Goal: Task Accomplishment & Management: Manage account settings

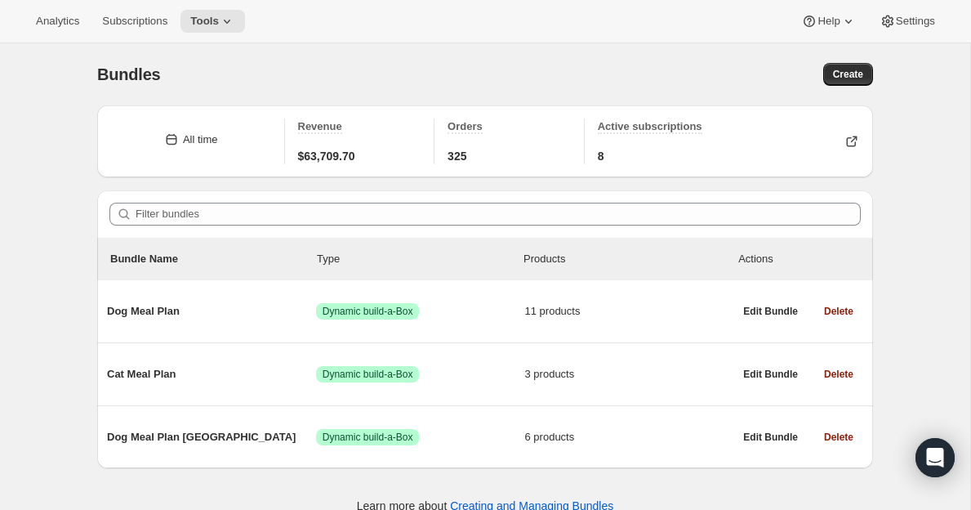
scroll to position [43, 0]
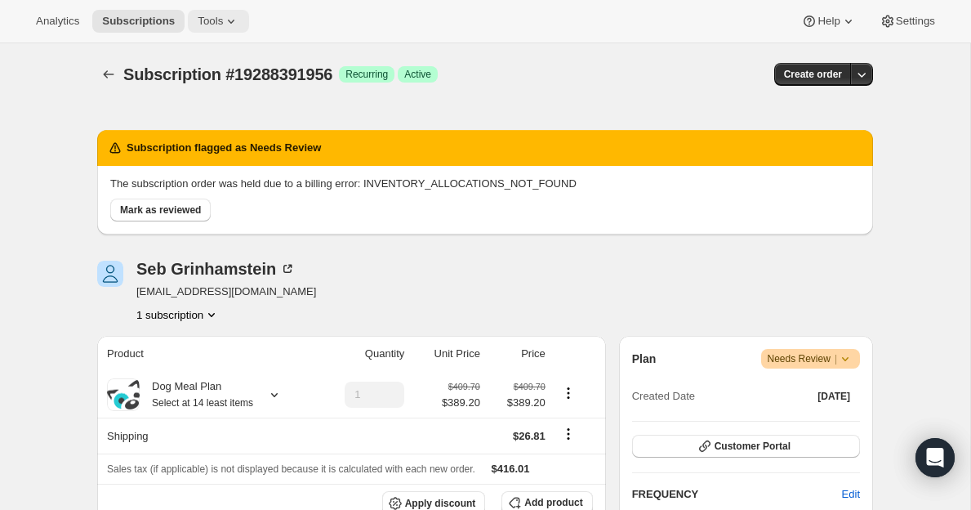
click at [215, 30] on button "Tools" at bounding box center [218, 21] width 61 height 23
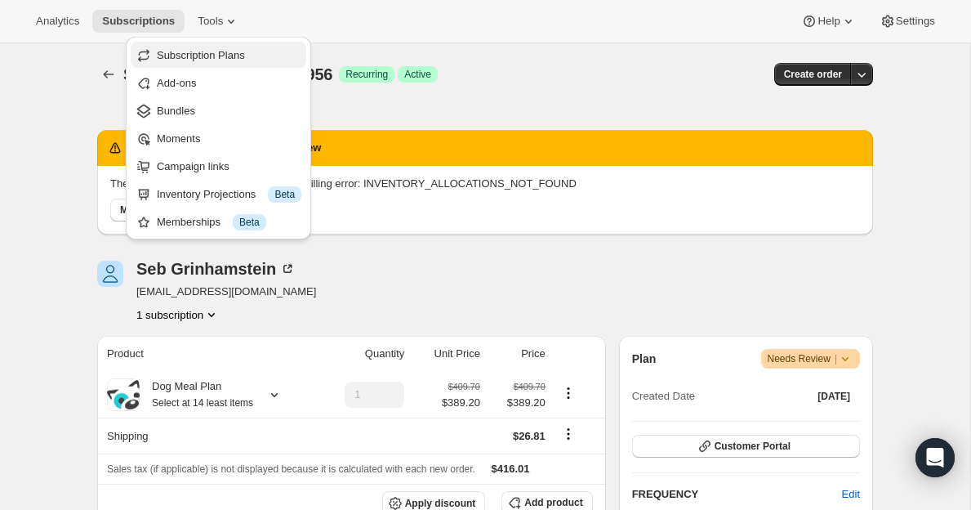
click at [207, 55] on span "Subscription Plans" at bounding box center [201, 55] width 88 height 12
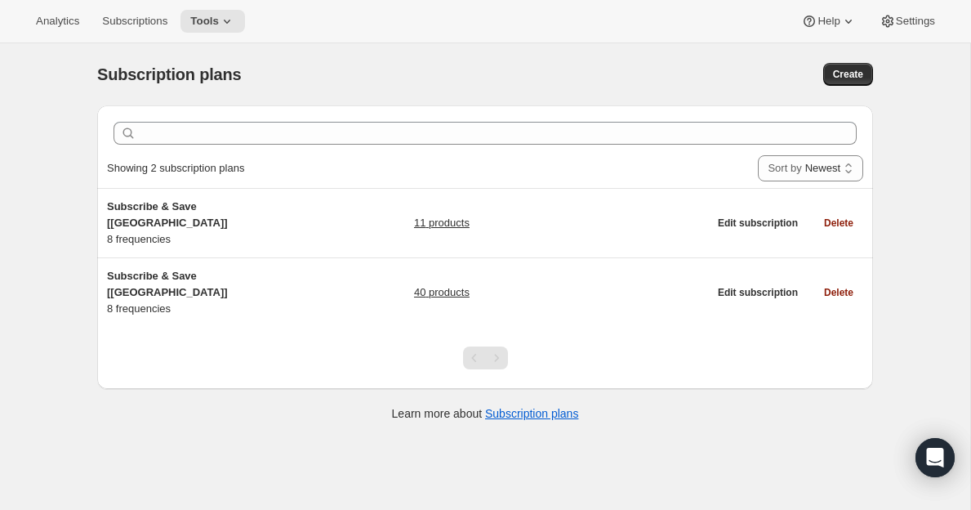
click at [479, 59] on div "Subscription plans. This page is ready Subscription plans Create" at bounding box center [485, 74] width 776 height 62
click at [118, 19] on span "Subscriptions" at bounding box center [134, 21] width 65 height 13
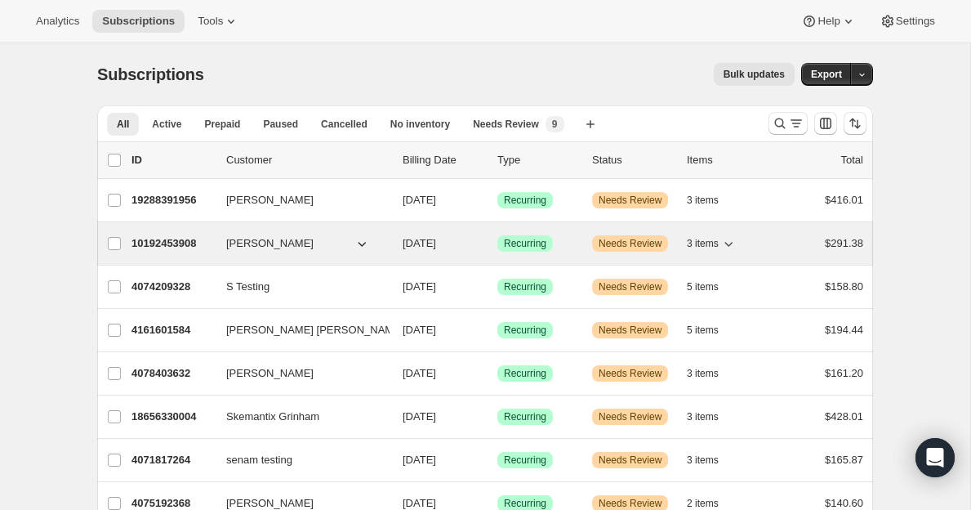
click at [181, 240] on p "10192453908" at bounding box center [173, 243] width 82 height 16
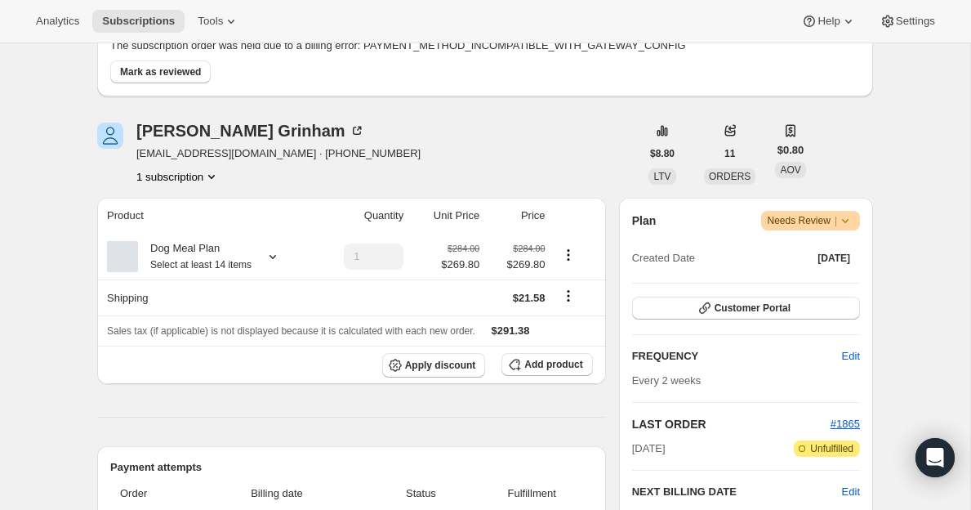
scroll to position [156, 0]
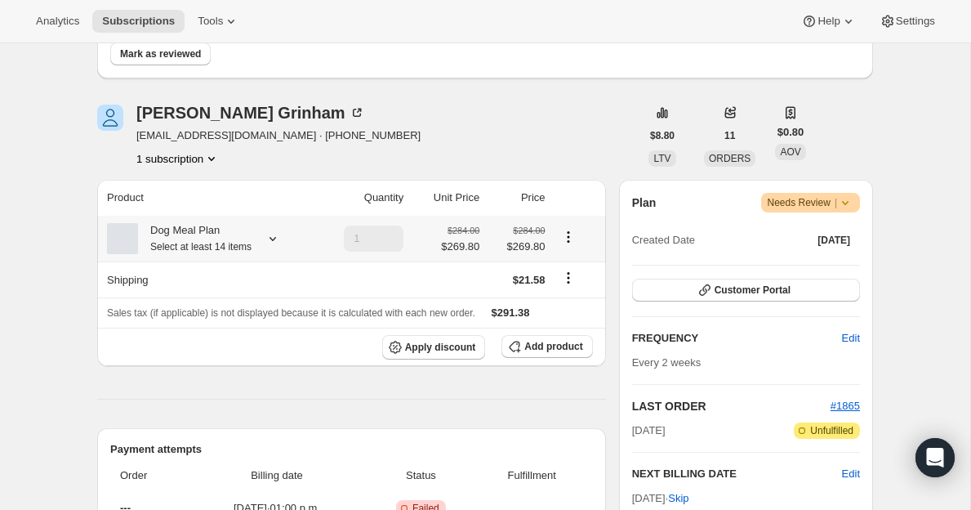
click at [273, 239] on icon at bounding box center [273, 238] width 16 height 16
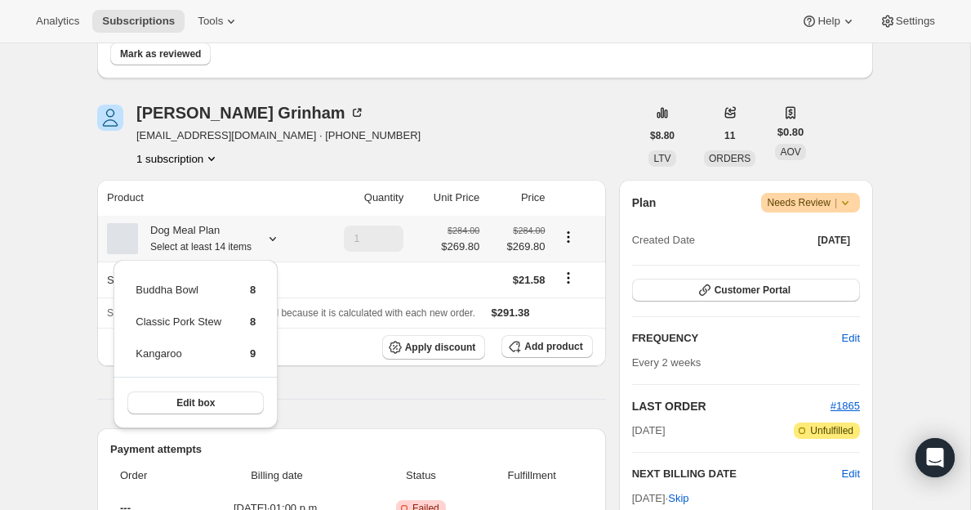
click at [273, 239] on icon at bounding box center [273, 238] width 16 height 16
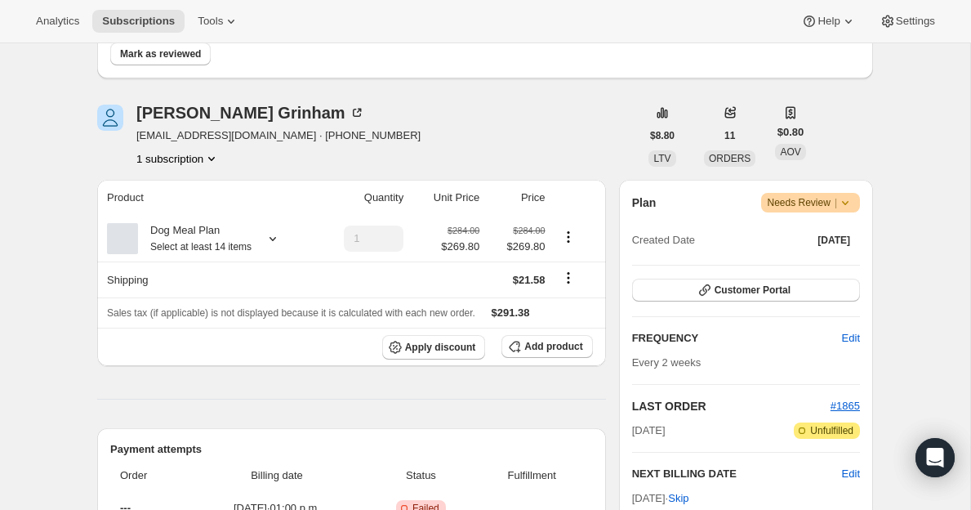
click at [472, 146] on div "Sebastian Grinham seb@grinham.net · +17057614531 1 subscription" at bounding box center [368, 136] width 543 height 62
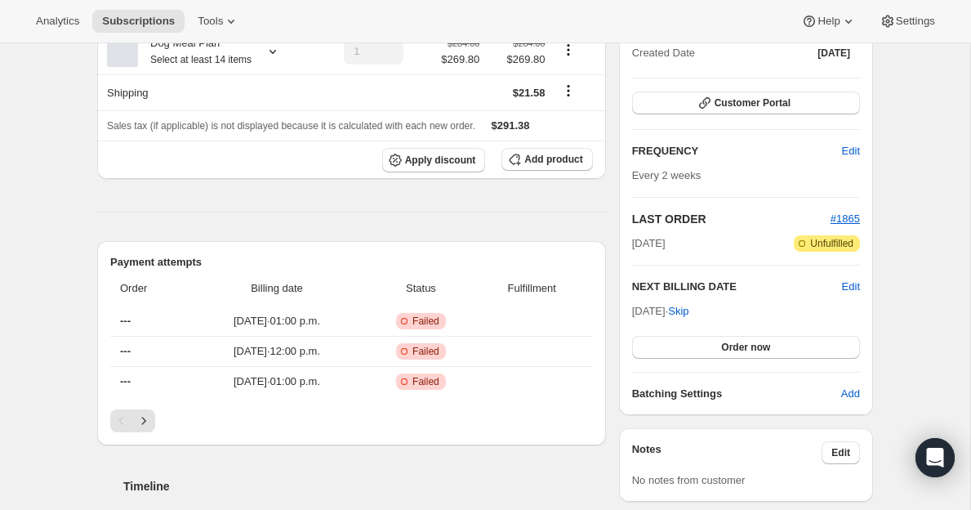
scroll to position [344, 0]
